Goal: Navigation & Orientation: Find specific page/section

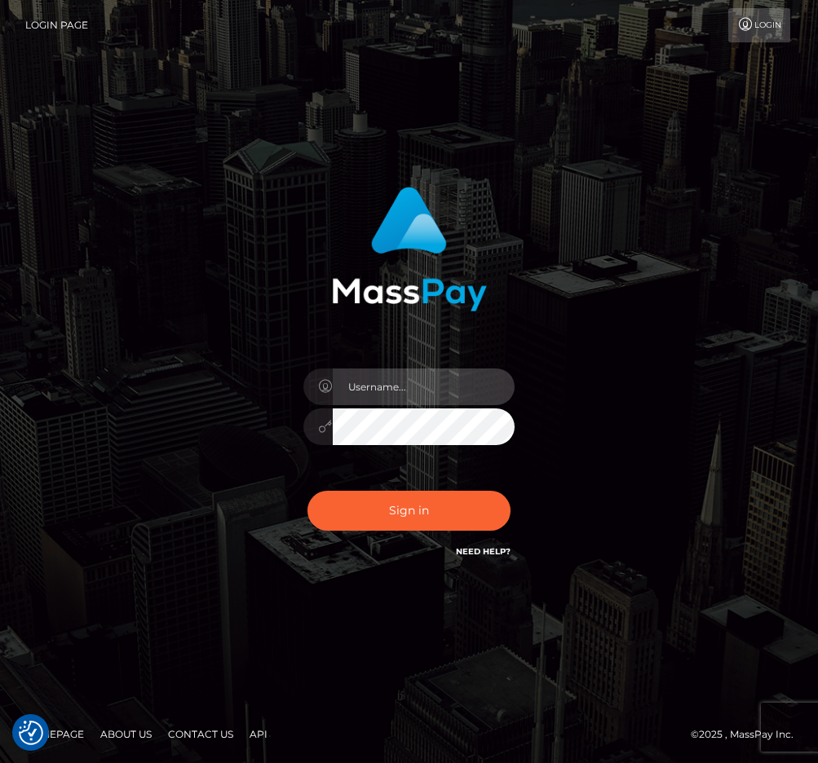
type input "raewhit"
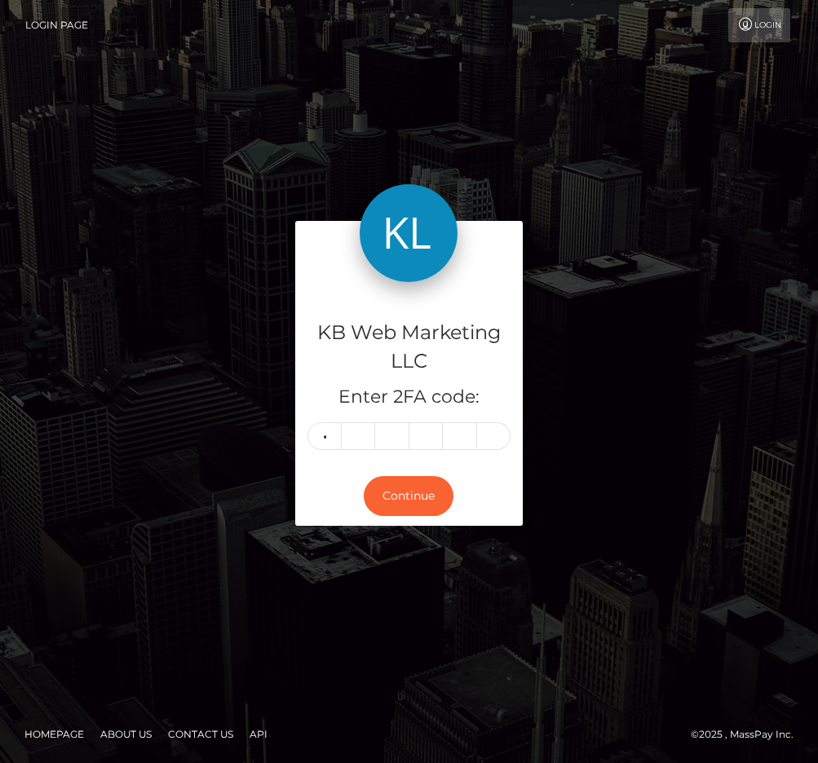
type input "1"
type input "7"
type input "1"
type input "7"
type input "8"
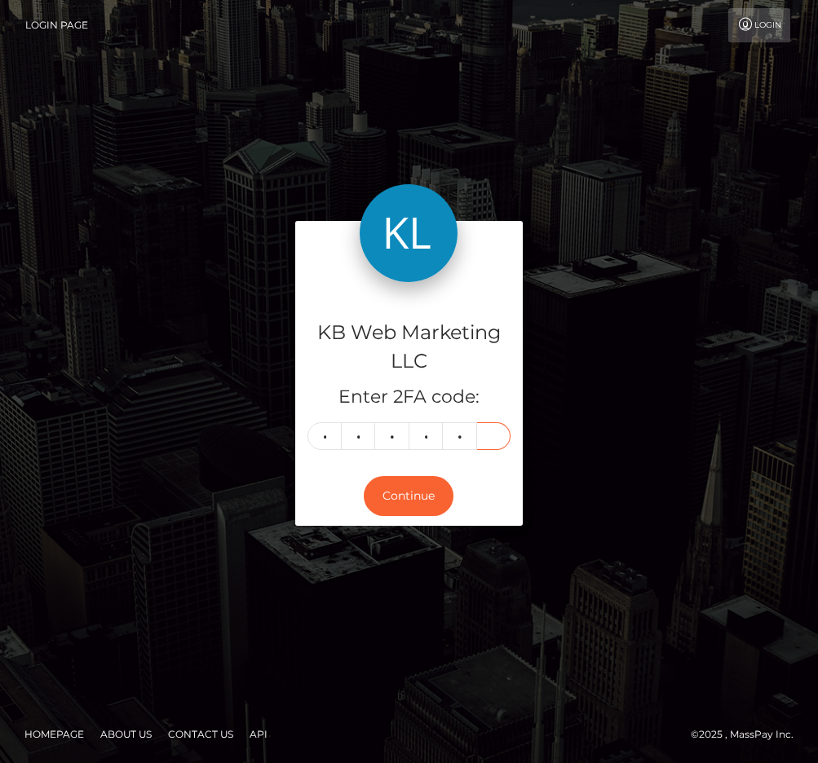
type input "5"
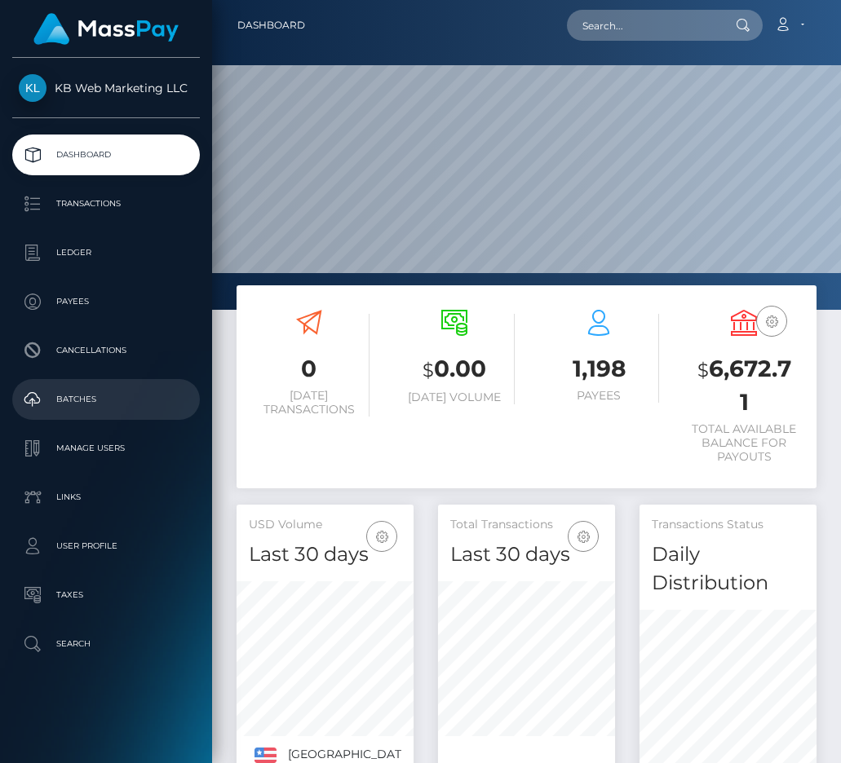
click at [112, 393] on p "Batches" at bounding box center [106, 399] width 175 height 24
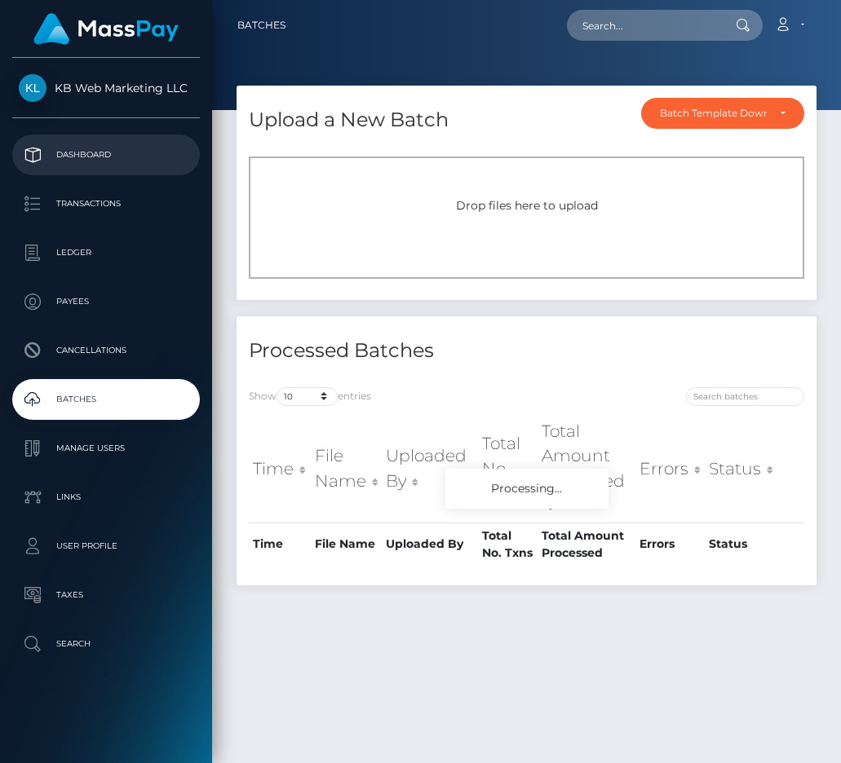
click at [96, 155] on p "Dashboard" at bounding box center [106, 155] width 175 height 24
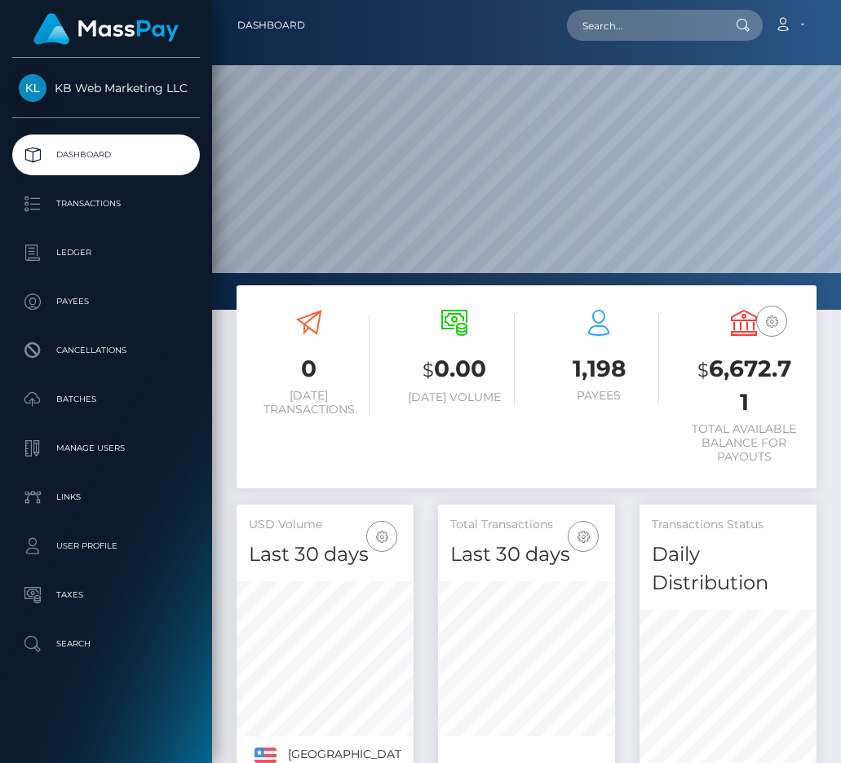
scroll to position [316, 177]
click at [85, 303] on p "Payees" at bounding box center [106, 302] width 175 height 24
click at [78, 294] on p "Payees" at bounding box center [106, 302] width 175 height 24
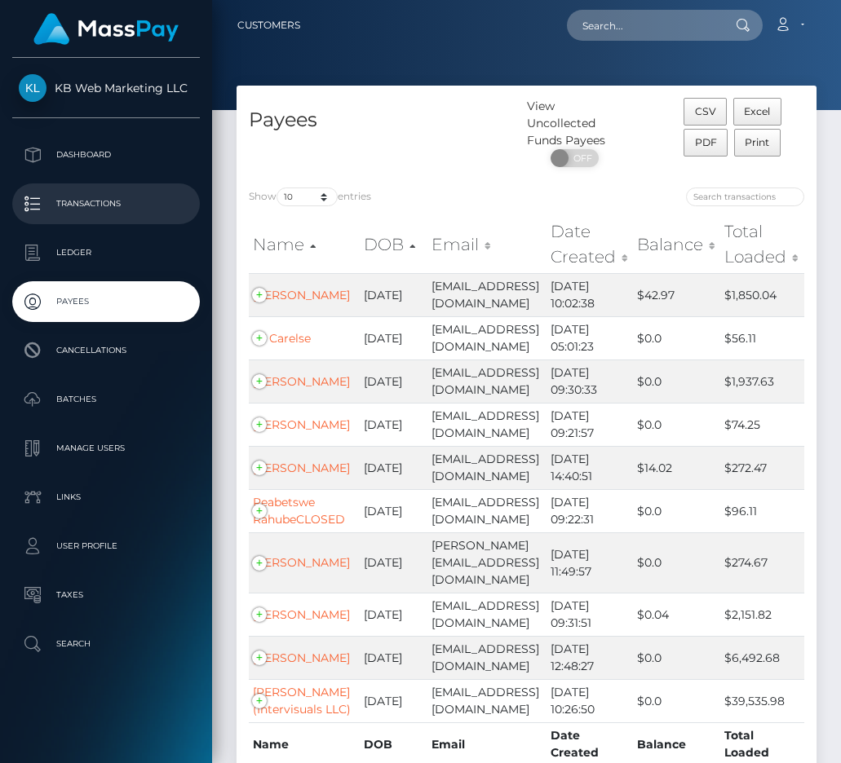
click at [122, 191] on link "Transactions" at bounding box center [106, 204] width 188 height 41
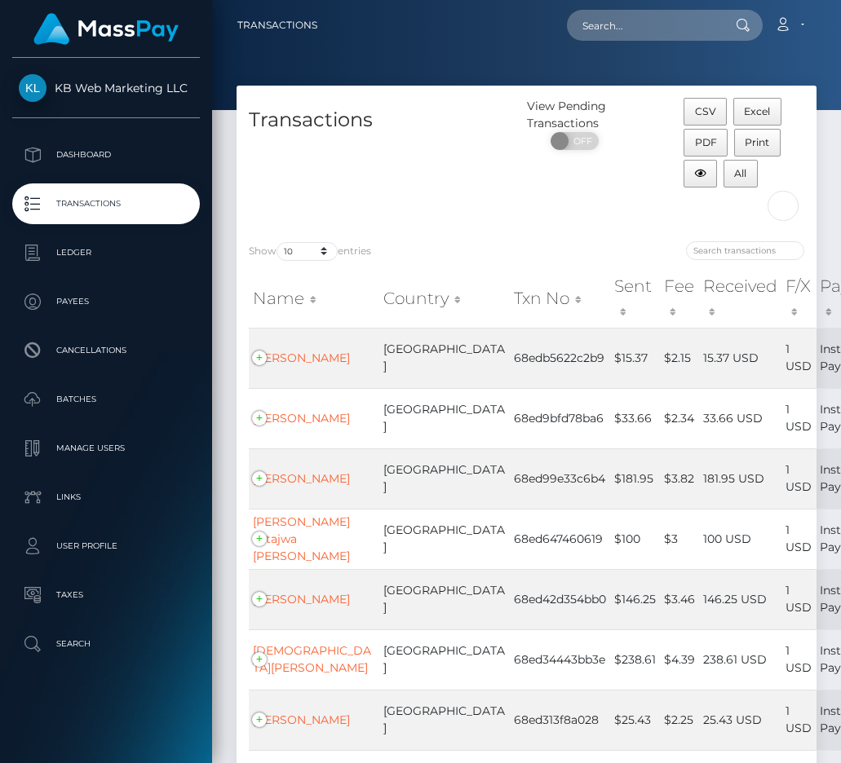
click at [114, 164] on p "Dashboard" at bounding box center [106, 155] width 175 height 24
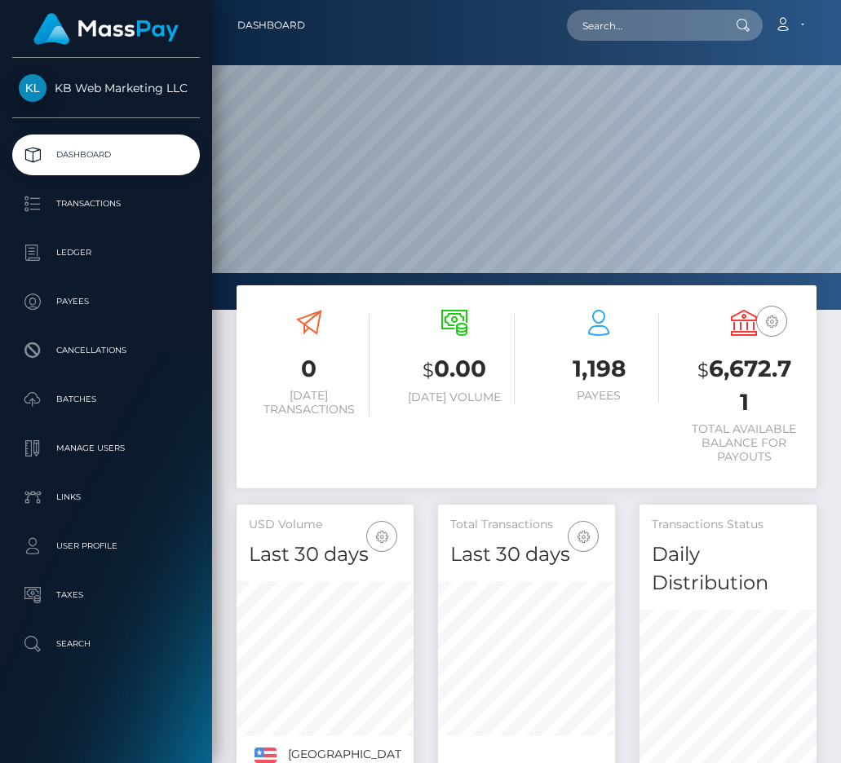
scroll to position [316, 177]
click at [87, 390] on p "Batches" at bounding box center [106, 399] width 175 height 24
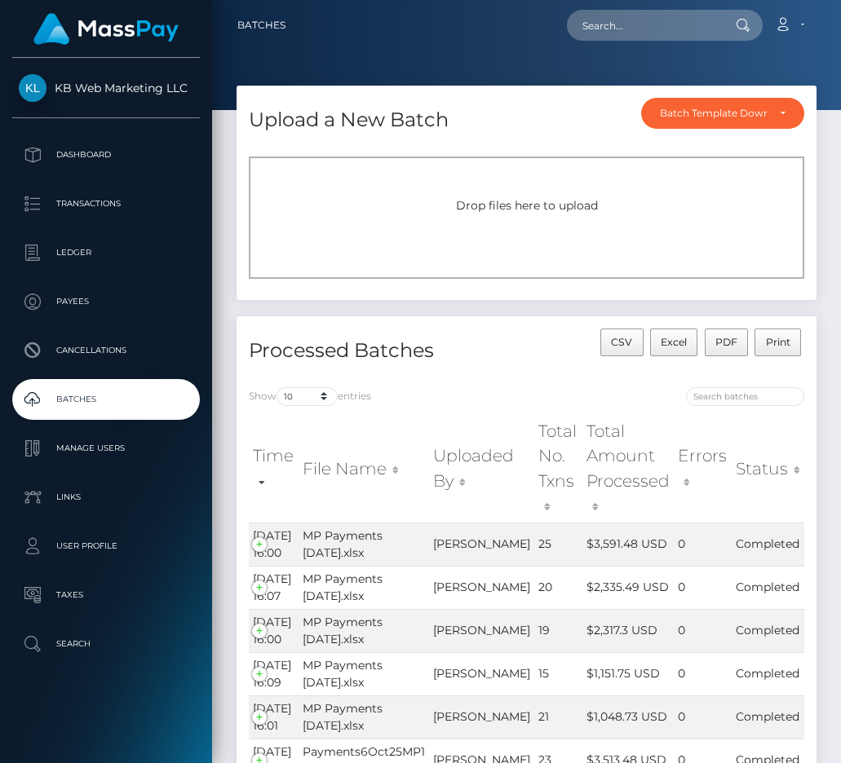
click at [501, 321] on div "Processed Batches CSV Excel PDF Print" at bounding box center [527, 345] width 580 height 59
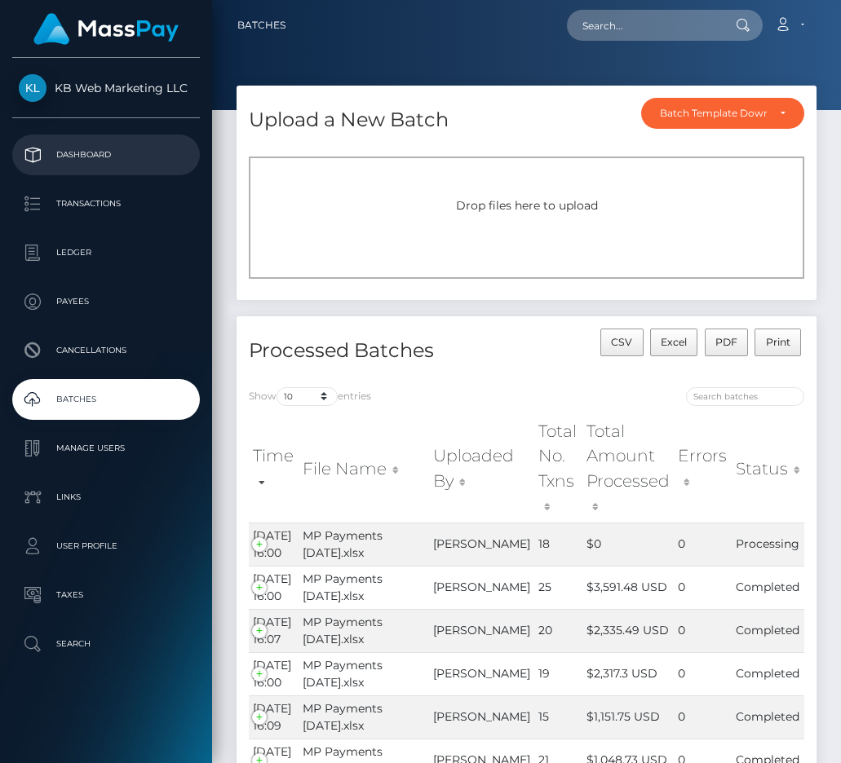
click at [77, 153] on p "Dashboard" at bounding box center [106, 155] width 175 height 24
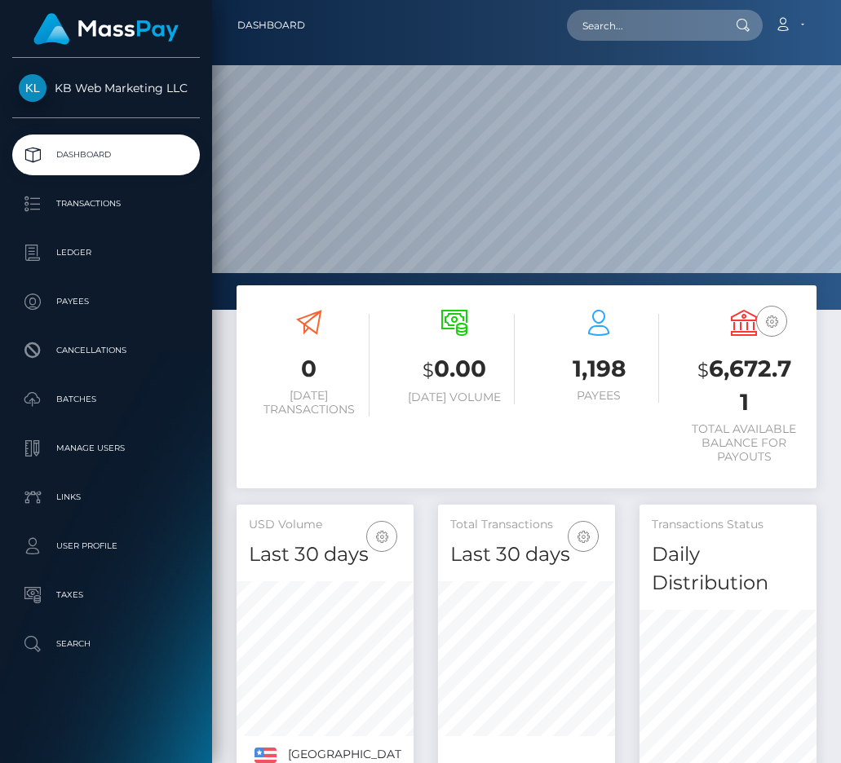
scroll to position [316, 177]
click at [91, 401] on p "Batches" at bounding box center [106, 399] width 175 height 24
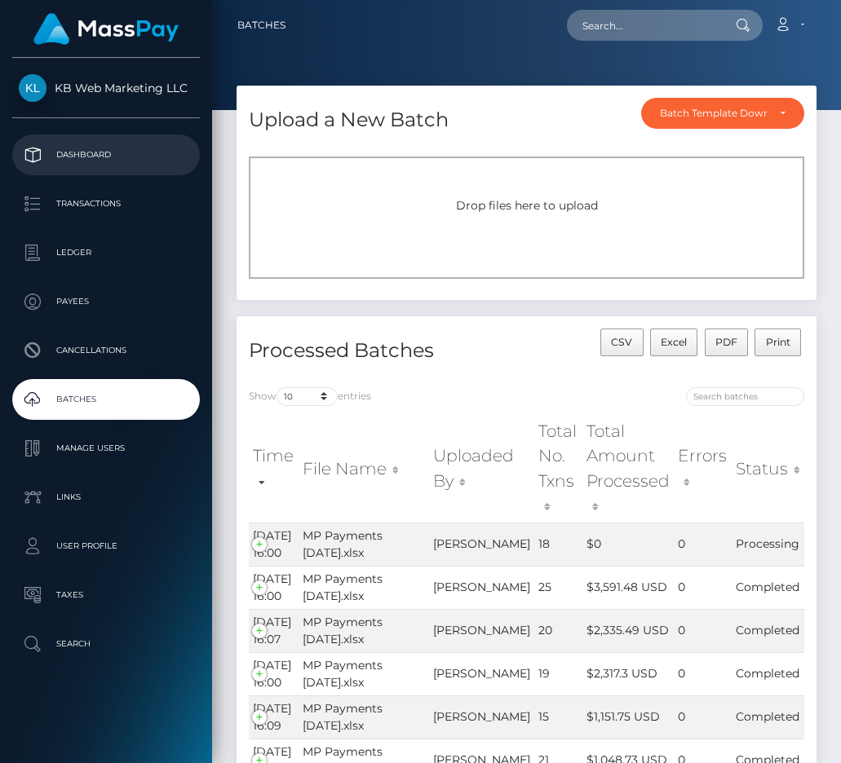
click at [119, 163] on p "Dashboard" at bounding box center [106, 155] width 175 height 24
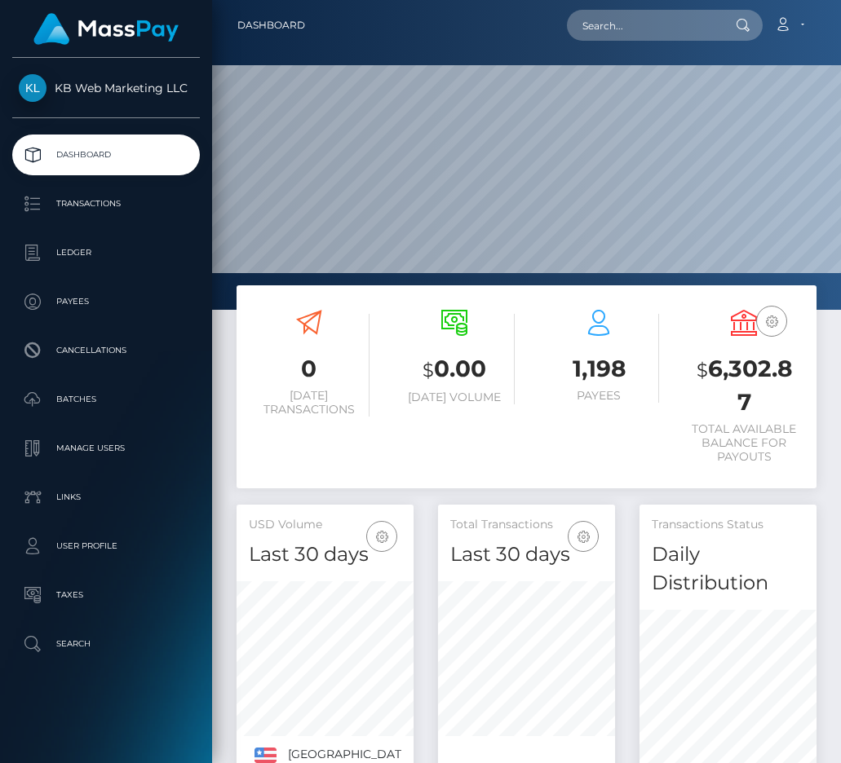
scroll to position [316, 177]
click at [82, 376] on ul "Dashboard Transactions Ledger Payees Cancellations Batches Links" at bounding box center [106, 400] width 212 height 530
click at [82, 387] on p "Batches" at bounding box center [106, 399] width 175 height 24
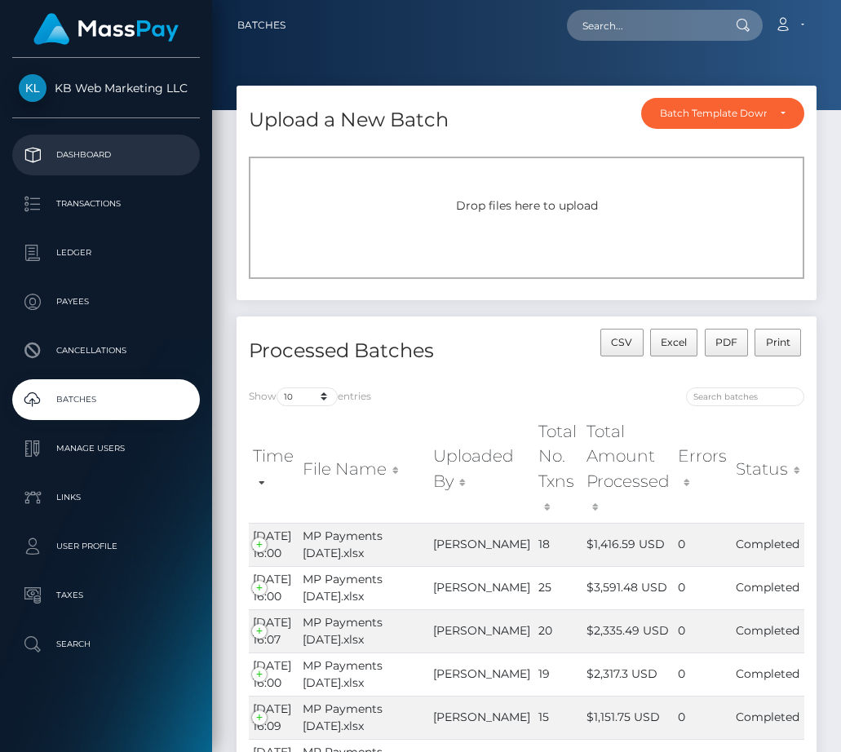
click at [103, 144] on p "Dashboard" at bounding box center [106, 155] width 175 height 24
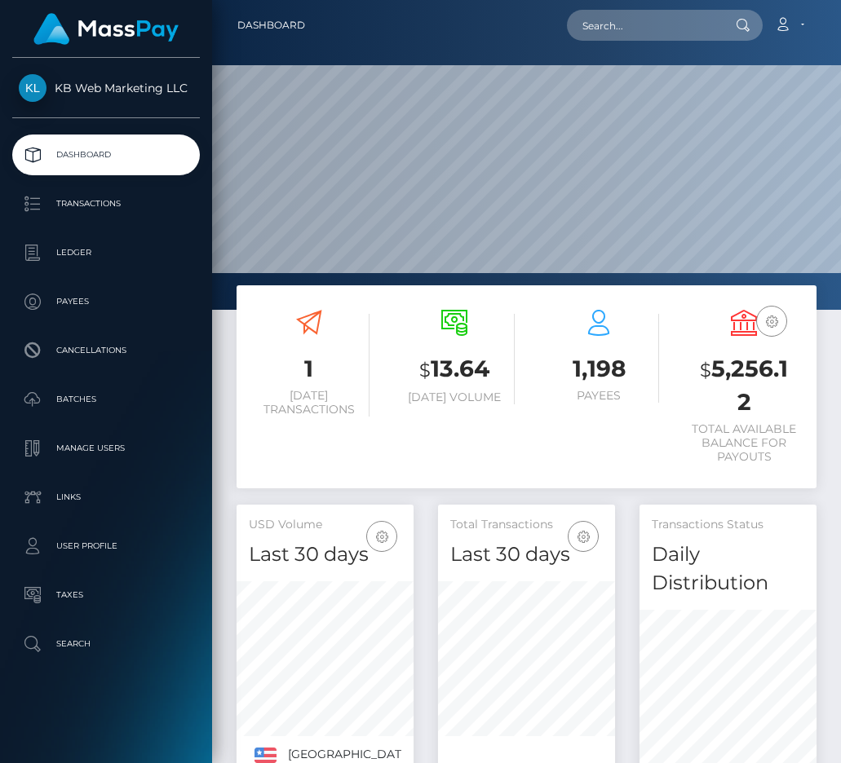
scroll to position [316, 177]
drag, startPoint x: 766, startPoint y: 414, endPoint x: 709, endPoint y: 373, distance: 70.6
click at [709, 373] on h3 "$ 5,256.12" at bounding box center [744, 385] width 121 height 65
copy h3 "5,256.12"
